Goal: Navigation & Orientation: Understand site structure

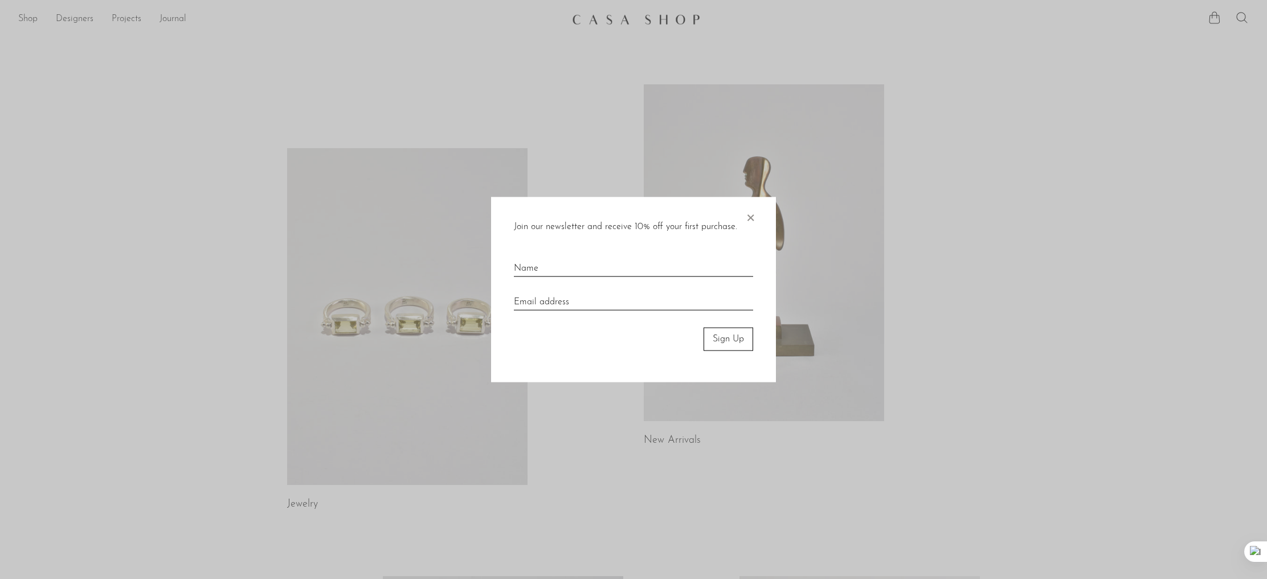
click at [751, 216] on span "×" at bounding box center [749, 215] width 11 height 36
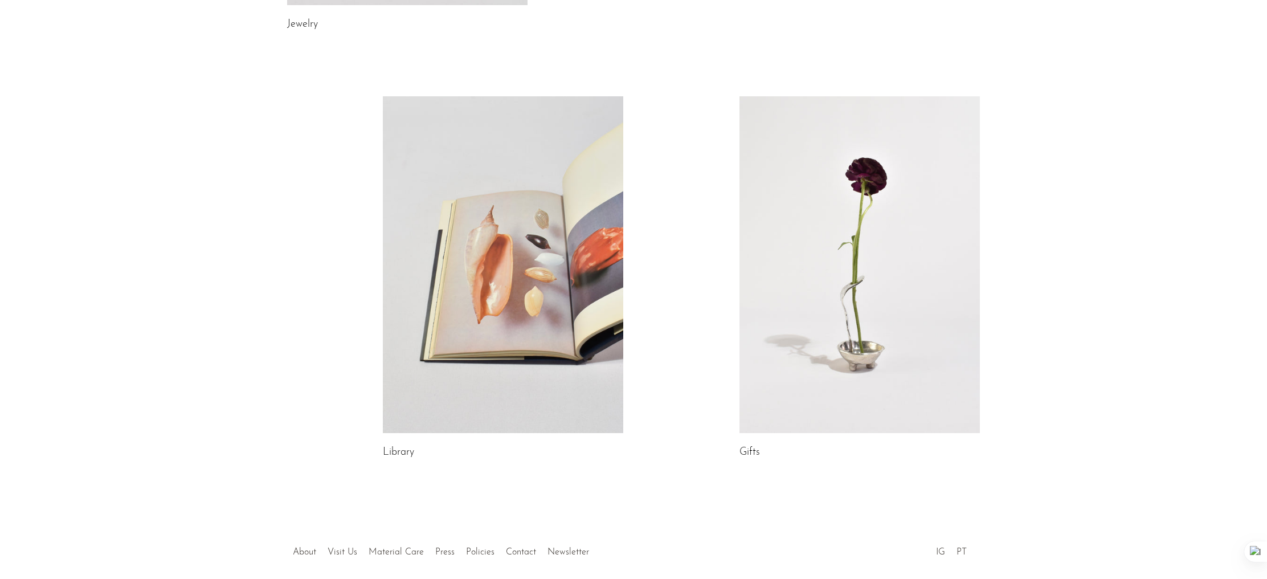
scroll to position [490, 0]
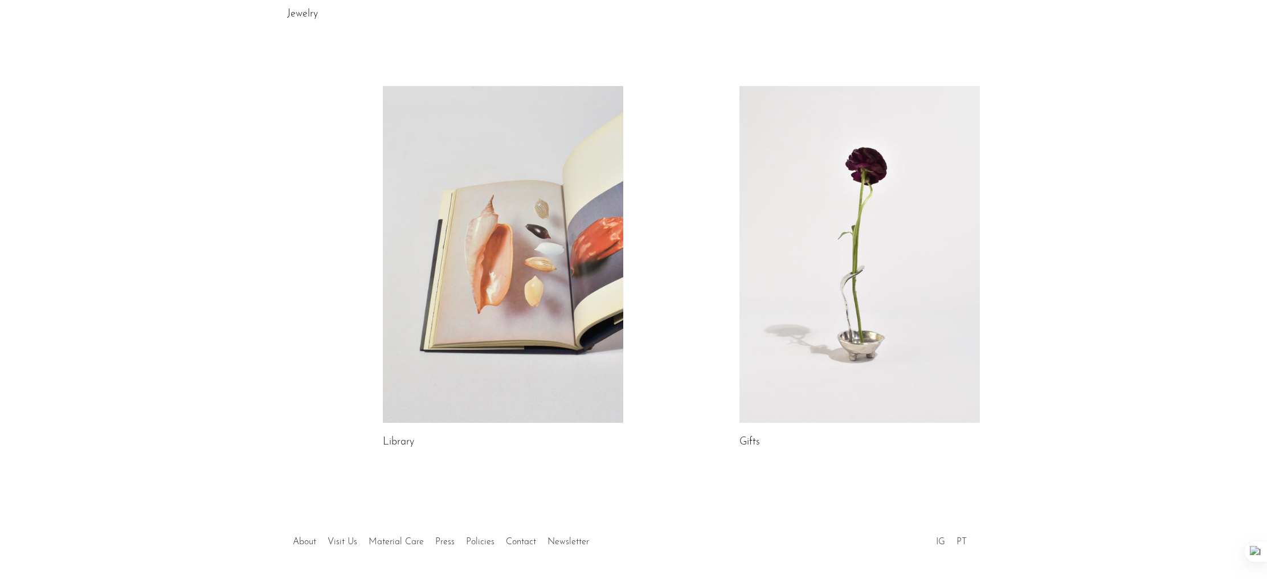
click at [492, 279] on link at bounding box center [503, 254] width 240 height 337
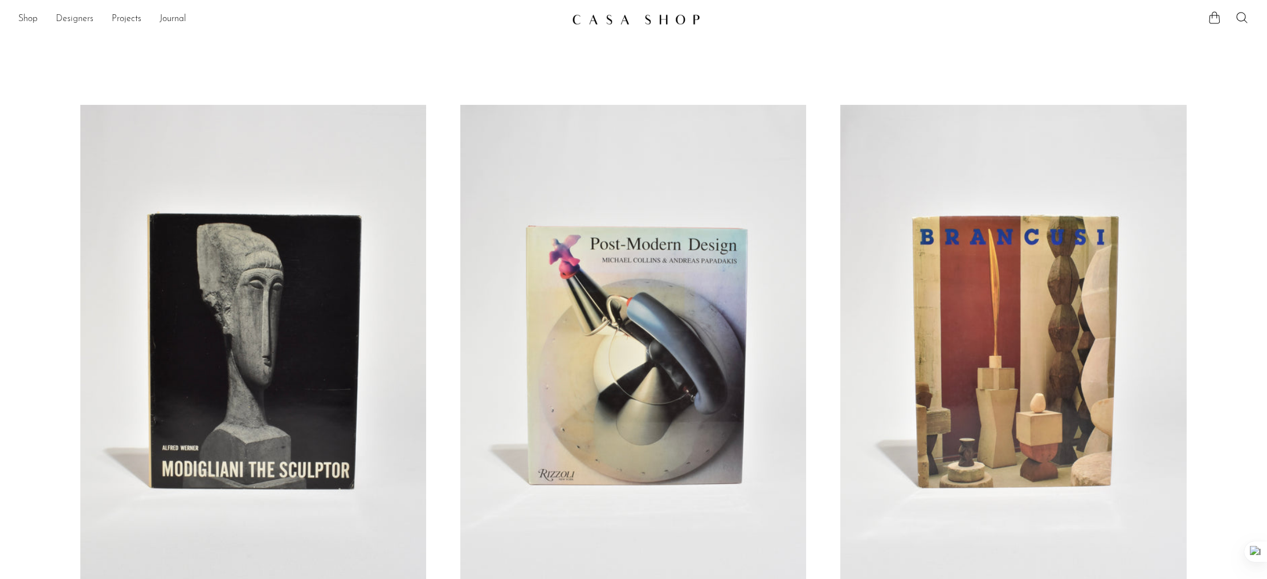
click at [83, 21] on link "Designers" at bounding box center [75, 19] width 38 height 15
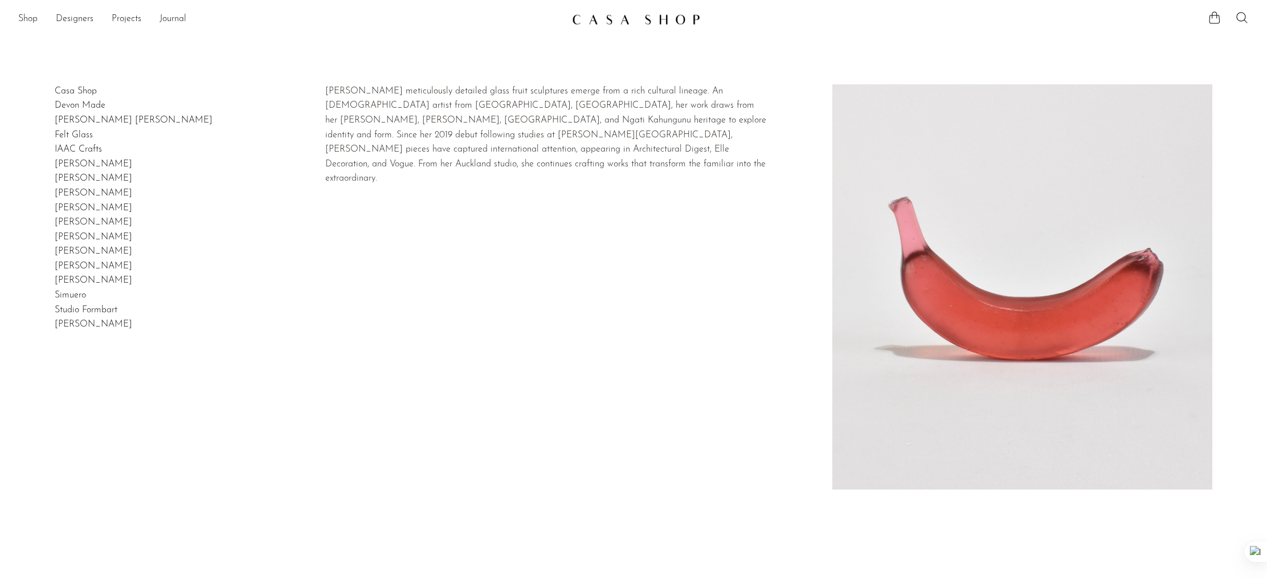
click at [83, 104] on link "Devon Made" at bounding box center [80, 105] width 51 height 9
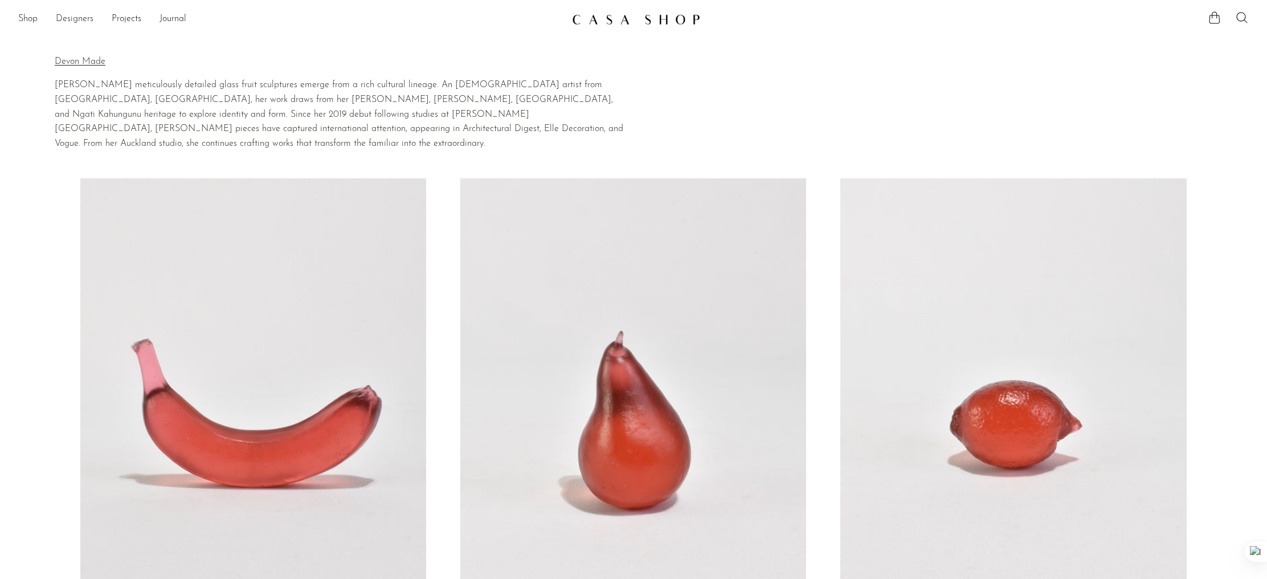
click at [83, 19] on link "Designers" at bounding box center [75, 19] width 38 height 15
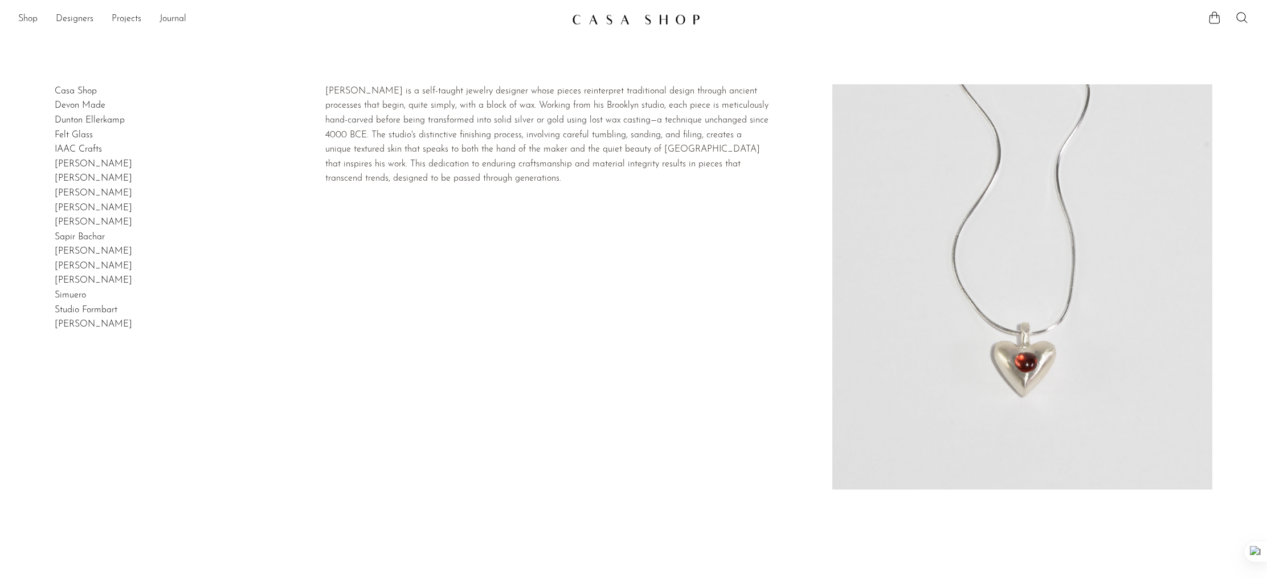
click at [91, 118] on link "Dunton Ellerkamp" at bounding box center [90, 120] width 70 height 9
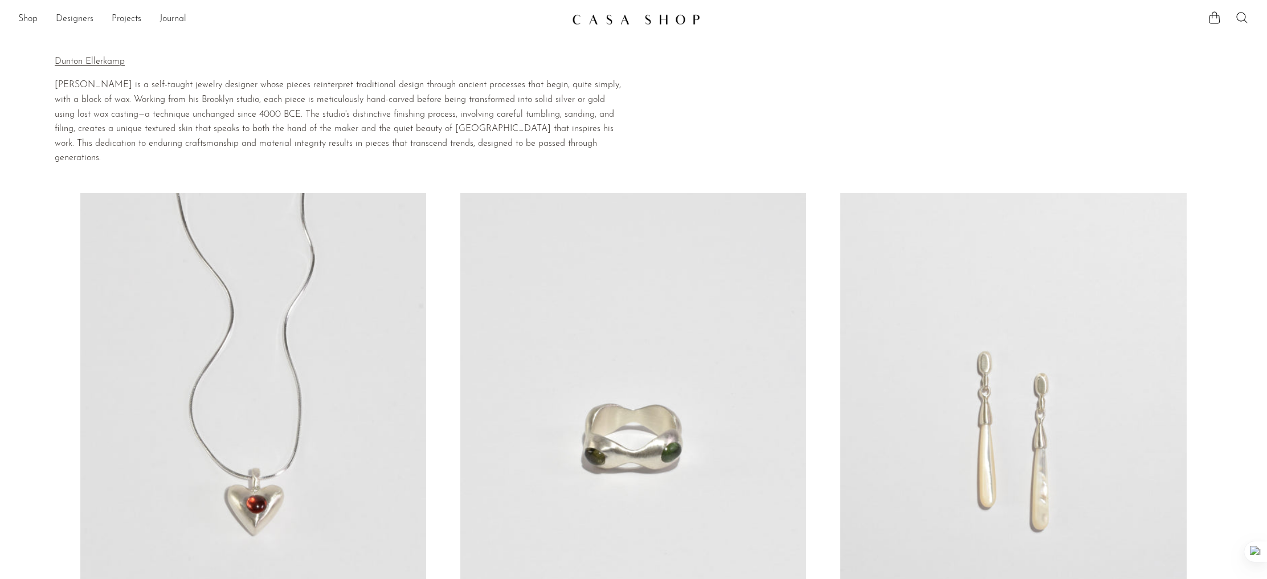
click at [65, 18] on link "Designers" at bounding box center [75, 19] width 38 height 15
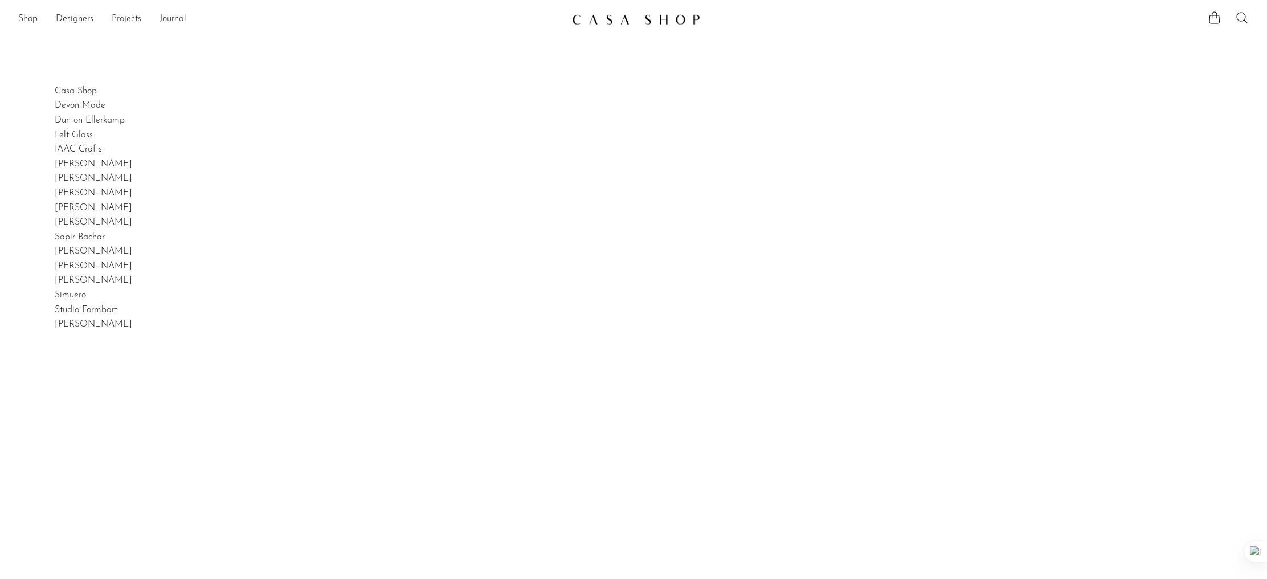
click at [128, 18] on link "Projects" at bounding box center [127, 19] width 30 height 15
click at [47, 57] on link "Holiday 24" at bounding box center [633, 56] width 1230 height 13
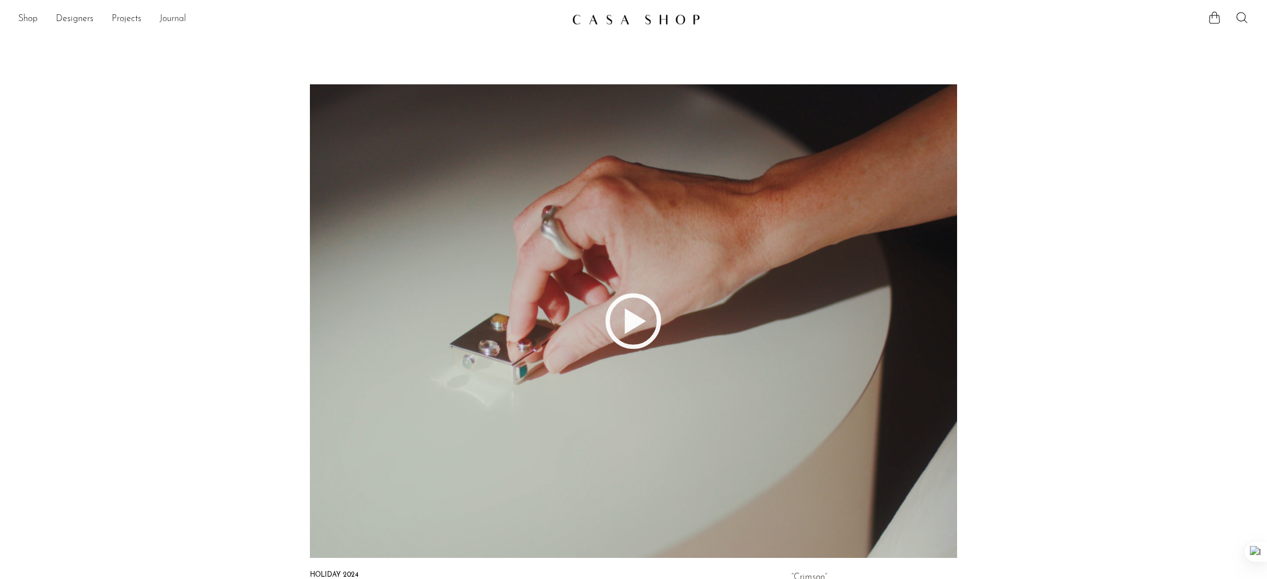
click at [181, 17] on link "Journal" at bounding box center [172, 19] width 27 height 15
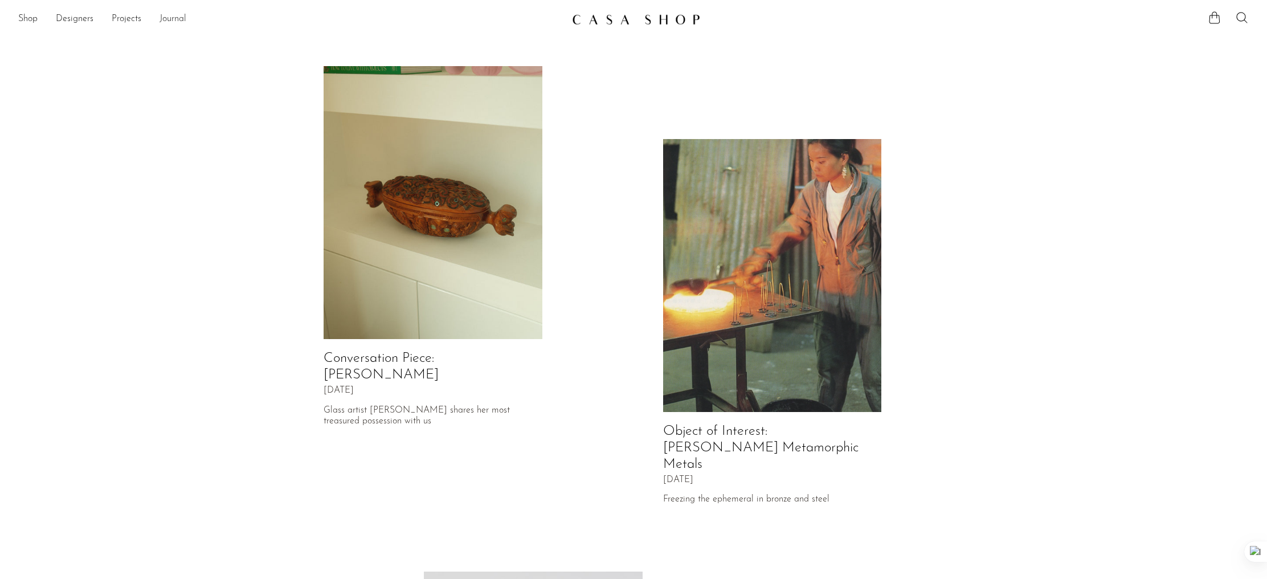
click at [176, 18] on link "Journal" at bounding box center [172, 19] width 27 height 15
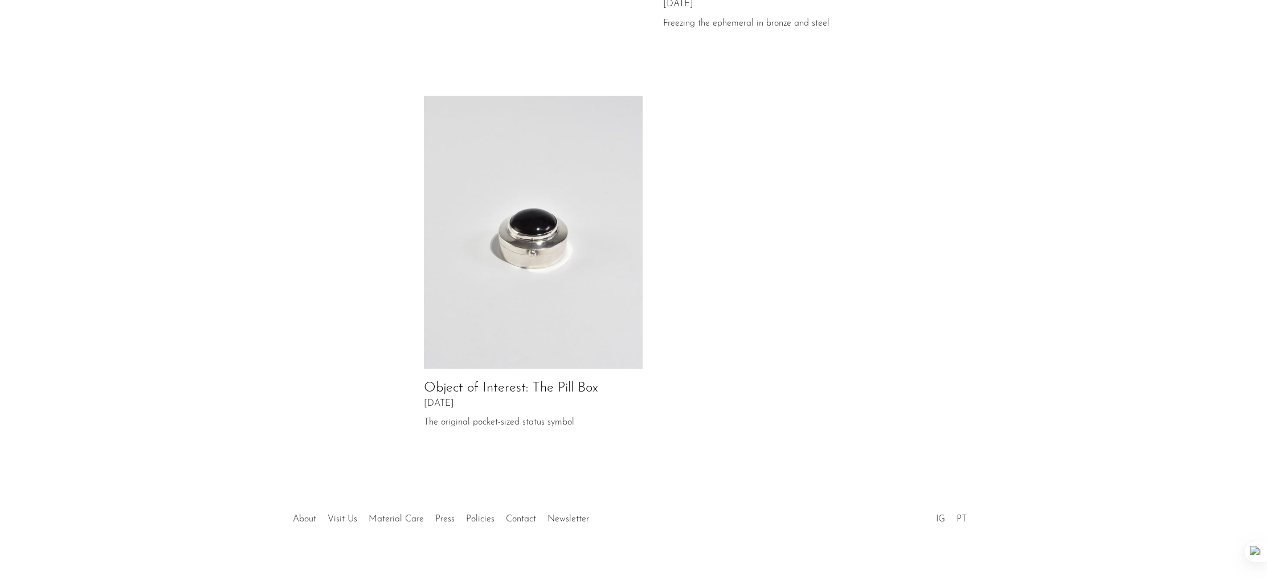
click at [304, 514] on link "About" at bounding box center [304, 518] width 23 height 9
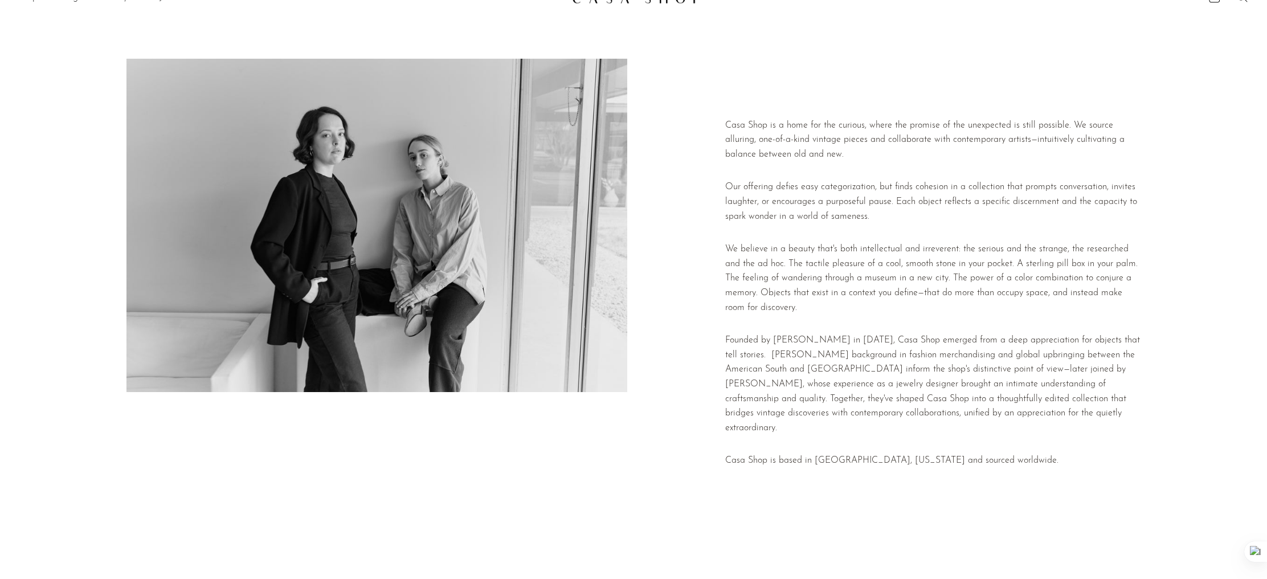
scroll to position [142, 0]
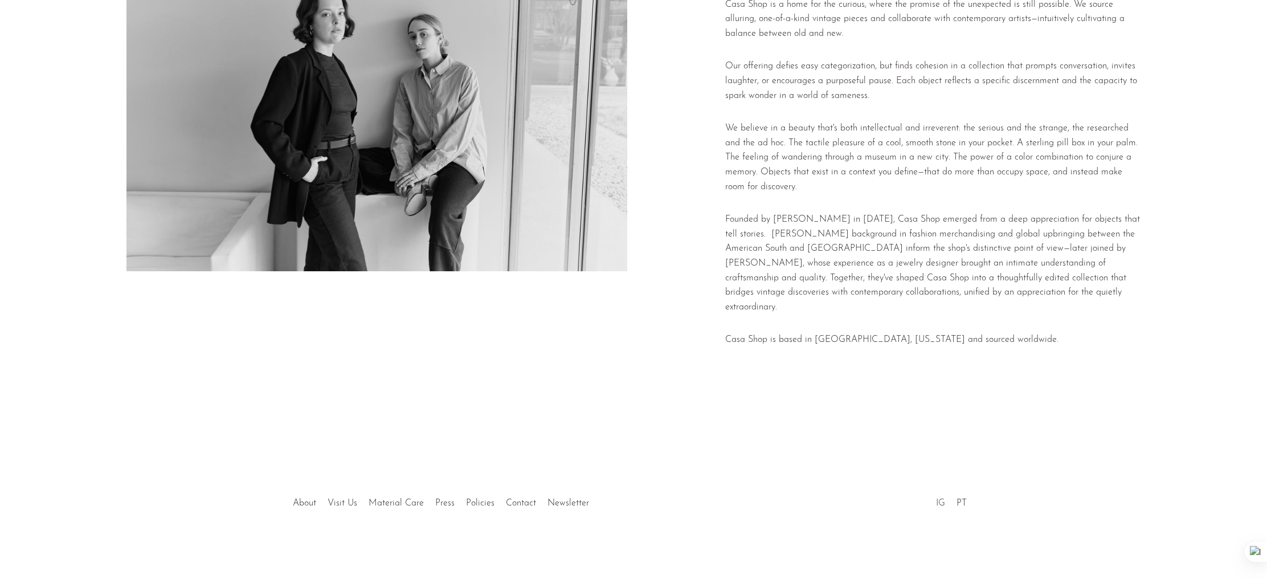
click at [941, 503] on link "IG" at bounding box center [940, 502] width 9 height 9
